Goal: Task Accomplishment & Management: Complete application form

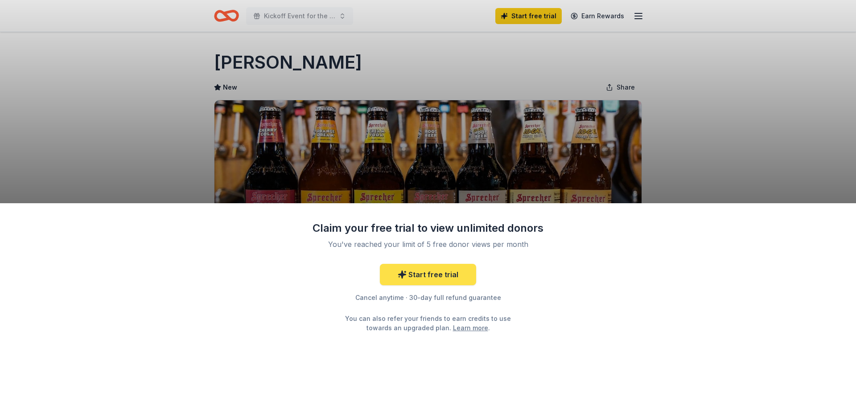
click at [432, 276] on link "Start free trial" at bounding box center [428, 274] width 96 height 21
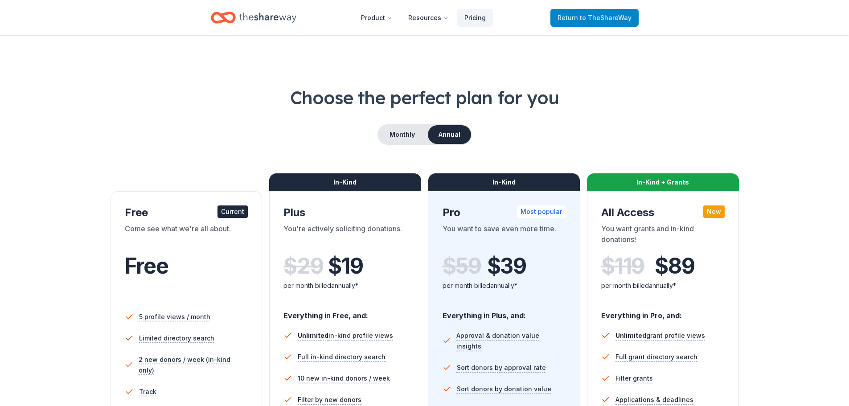
click at [559, 16] on link "Return to TheShareWay" at bounding box center [595, 18] width 88 height 18
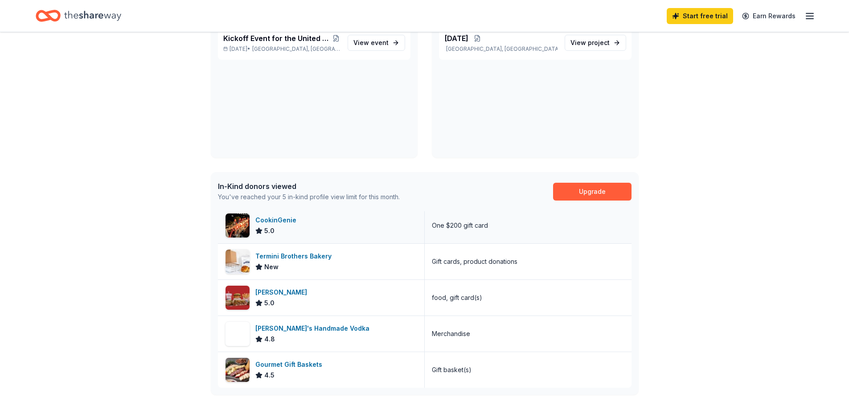
scroll to position [134, 0]
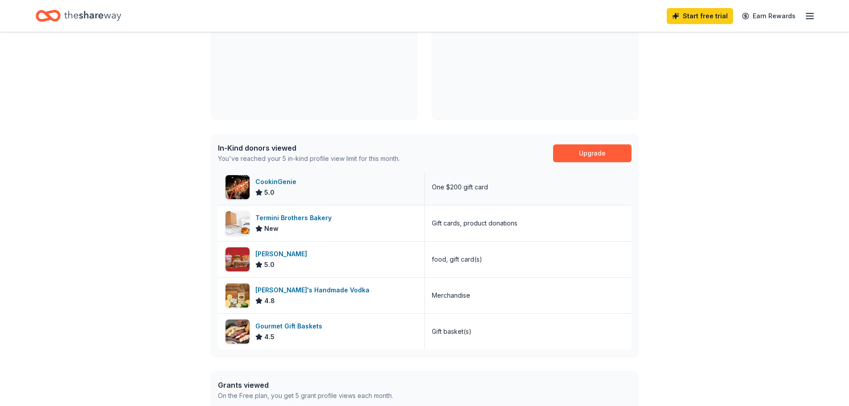
click at [449, 191] on div "One $200 gift card" at bounding box center [460, 187] width 56 height 11
click at [284, 181] on div "CookinGenie" at bounding box center [278, 182] width 45 height 11
click at [295, 325] on div "Gourmet Gift Baskets" at bounding box center [291, 326] width 70 height 11
click at [297, 218] on div "Termini Brothers Bakery" at bounding box center [296, 218] width 80 height 11
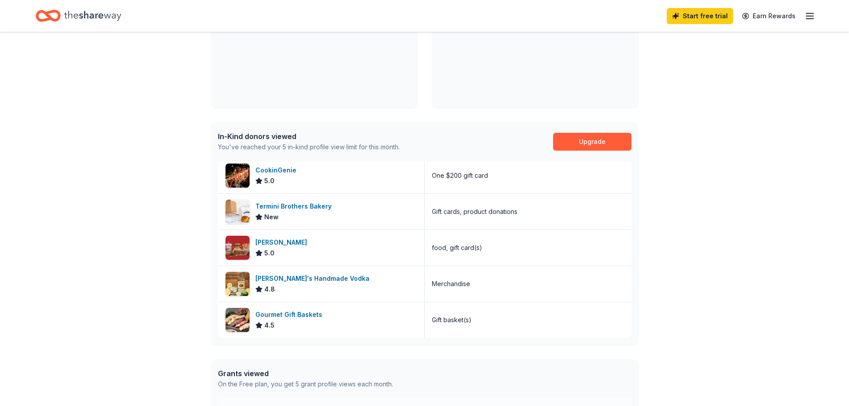
scroll to position [0, 0]
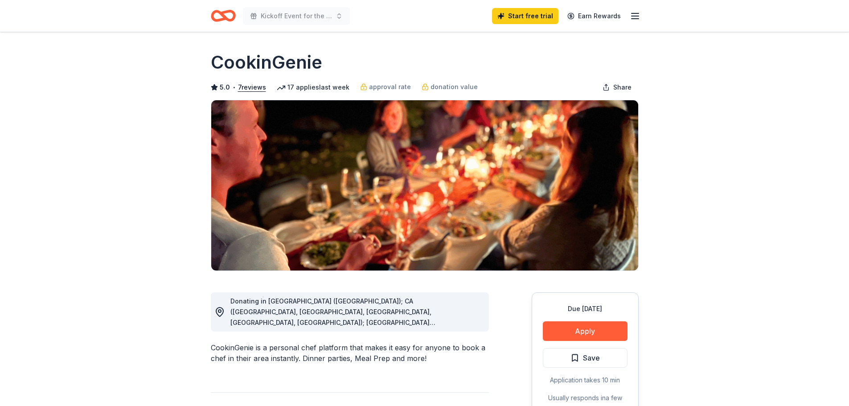
click at [377, 308] on span "Donating in AZ (Maricopa County); CA (Los Angeles County, Riverside County, San…" at bounding box center [349, 408] width 236 height 222
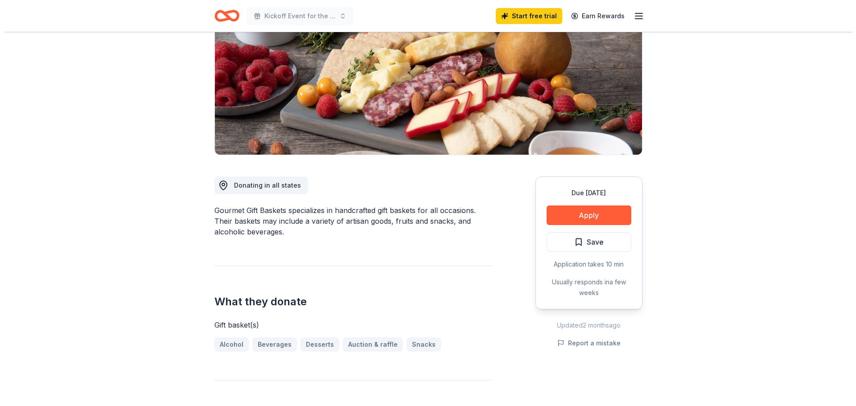
scroll to position [134, 0]
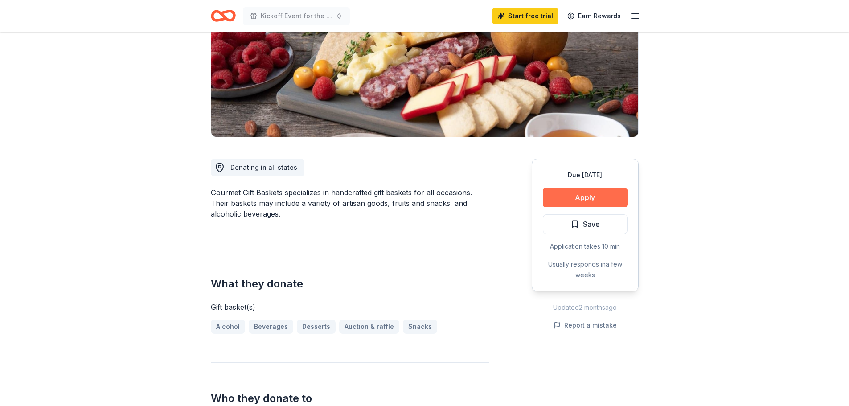
click at [584, 198] on button "Apply" at bounding box center [585, 198] width 85 height 20
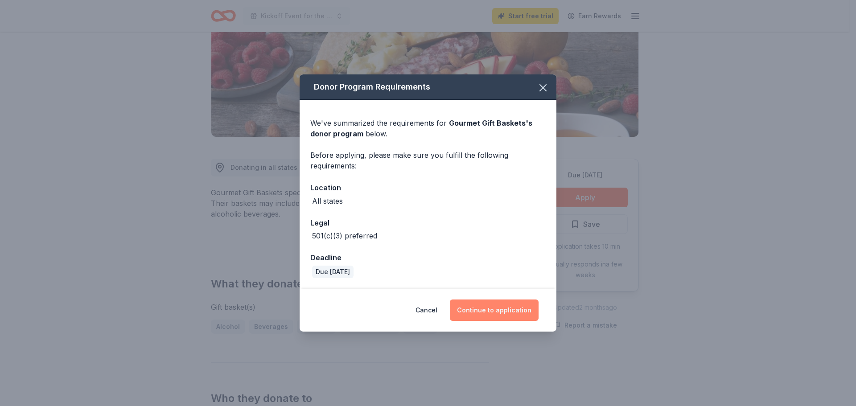
click at [507, 313] on button "Continue to application" at bounding box center [494, 310] width 89 height 21
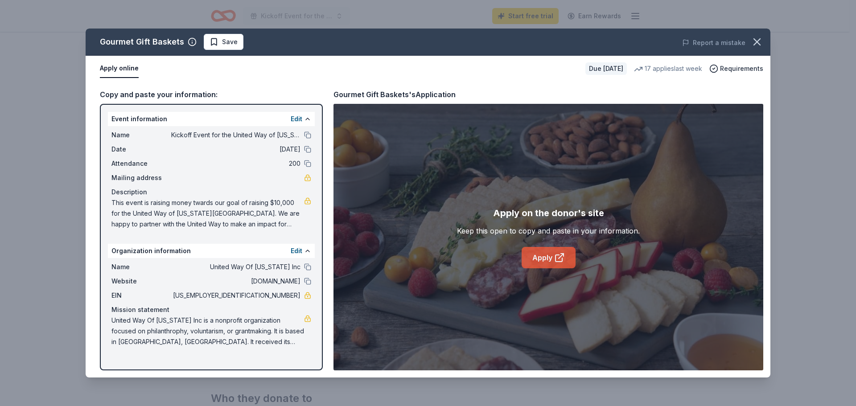
click at [530, 262] on link "Apply" at bounding box center [549, 257] width 54 height 21
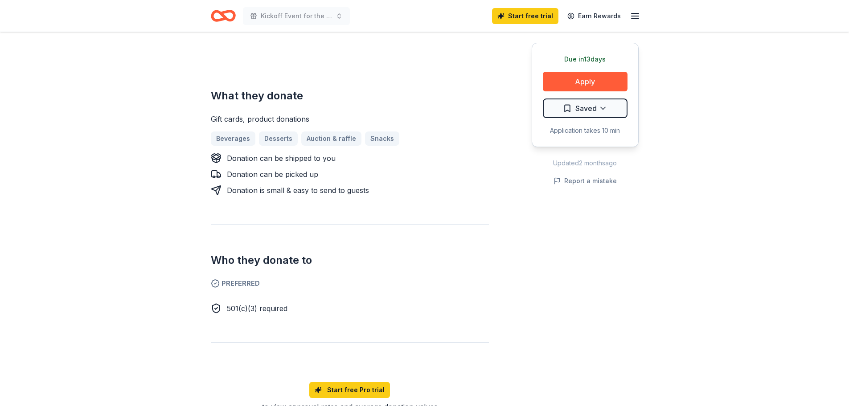
scroll to position [312, 0]
